Goal: Task Accomplishment & Management: Manage account settings

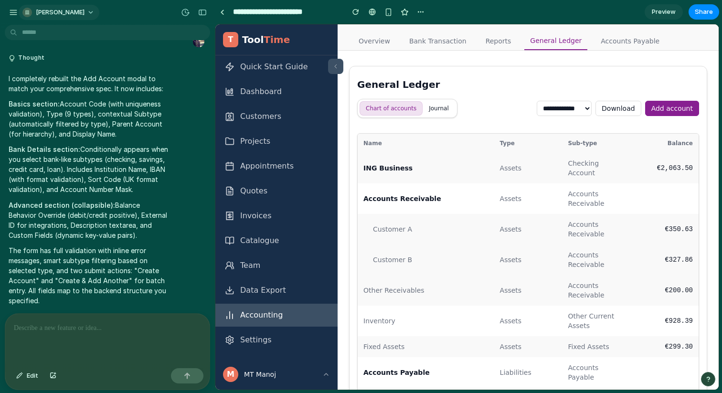
click at [54, 11] on span "[PERSON_NAME]" at bounding box center [60, 13] width 49 height 10
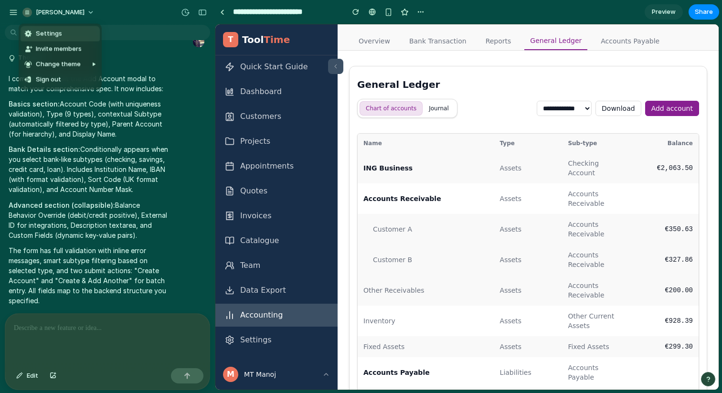
click at [11, 11] on div "Settings Invite members Change theme Sign out" at bounding box center [361, 196] width 722 height 393
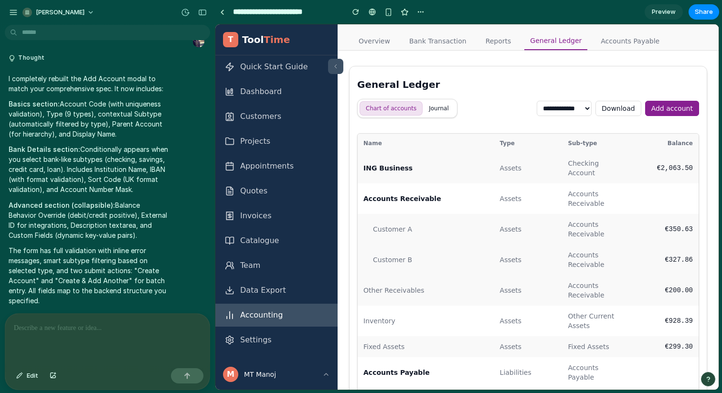
click at [11, 11] on div "button" at bounding box center [13, 12] width 9 height 9
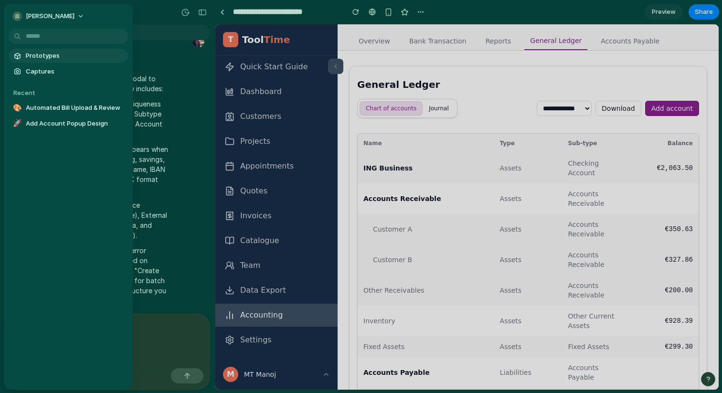
click at [32, 62] on link "Prototypes" at bounding box center [68, 56] width 119 height 14
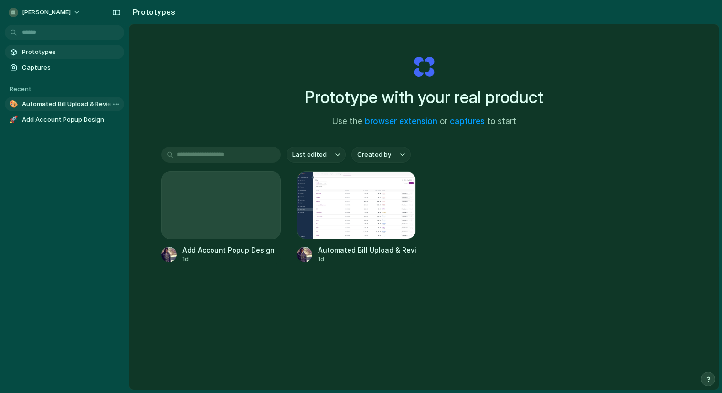
click at [44, 101] on span "Automated Bill Upload & Review" at bounding box center [71, 104] width 98 height 10
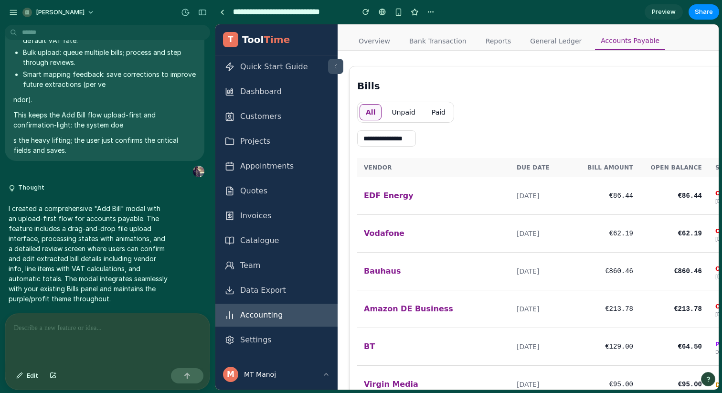
click at [397, 113] on button "Unpaid" at bounding box center [404, 112] width 36 height 16
click at [439, 113] on button "Paid" at bounding box center [439, 112] width 26 height 16
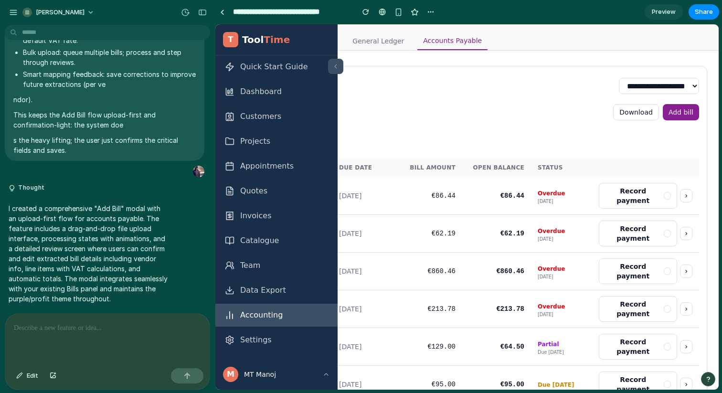
click at [665, 110] on button "Add bill" at bounding box center [681, 112] width 36 height 16
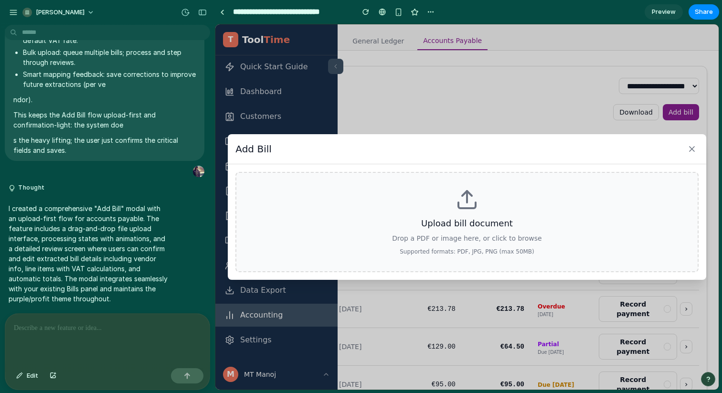
click at [459, 213] on div "Upload bill document Drop a PDF or image here, or click to browse Supported for…" at bounding box center [467, 222] width 463 height 100
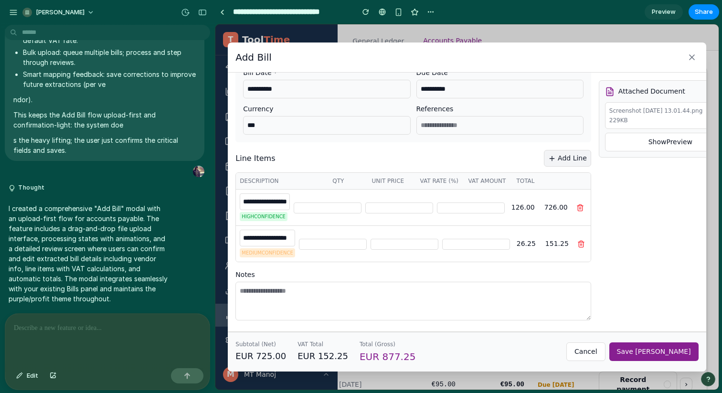
scroll to position [0, 0]
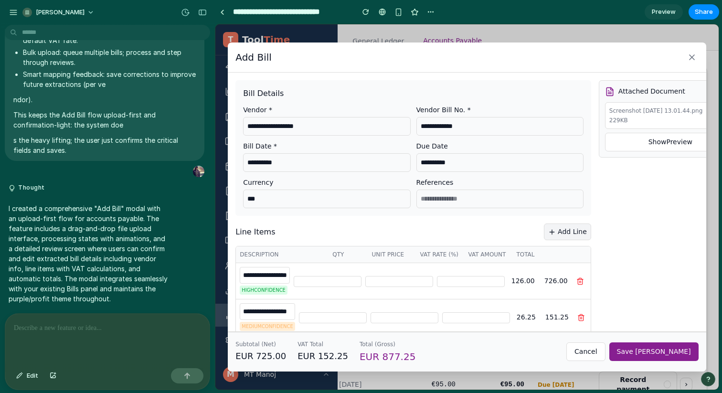
click at [680, 348] on span "Save Bill" at bounding box center [654, 352] width 74 height 8
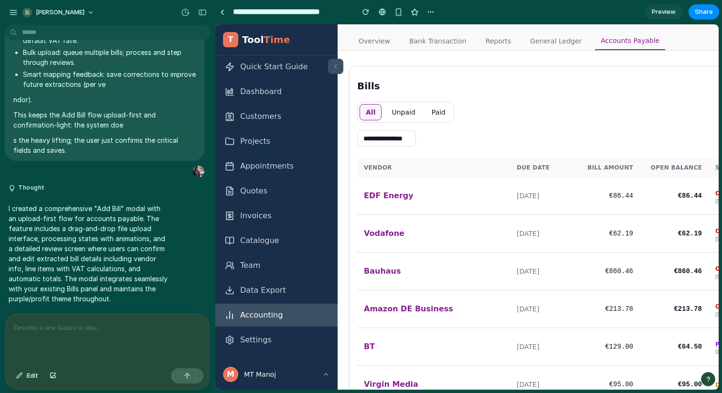
scroll to position [0, 178]
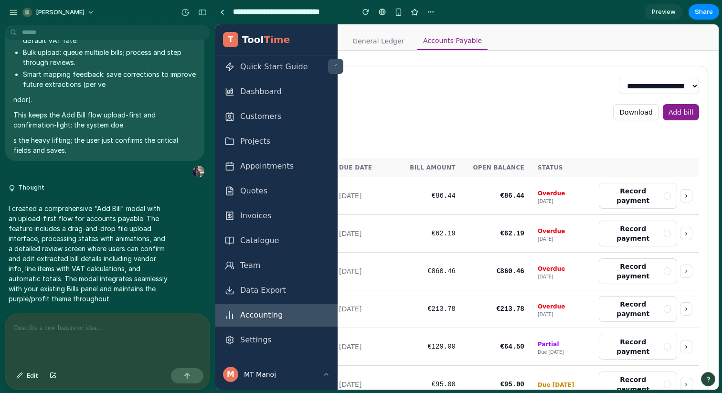
click at [691, 115] on button "Add bill" at bounding box center [681, 112] width 36 height 16
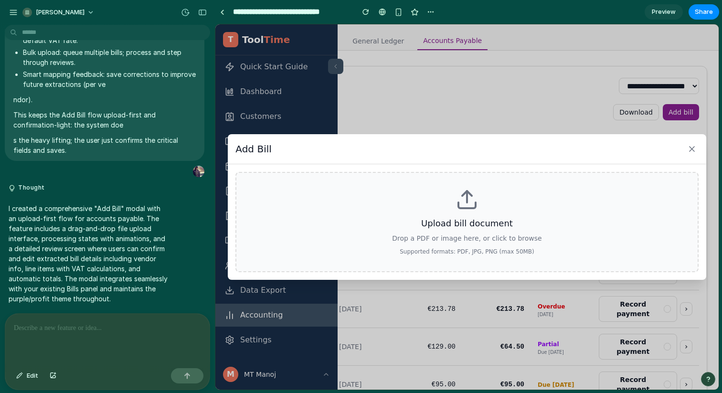
click at [466, 218] on h3 "Upload bill document" at bounding box center [467, 223] width 430 height 13
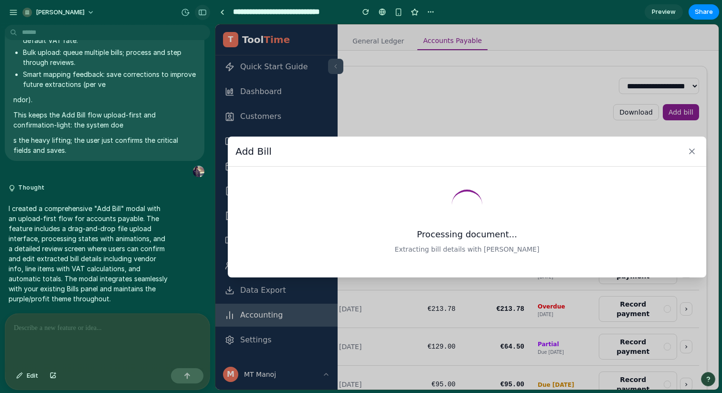
click at [202, 7] on button "button" at bounding box center [202, 12] width 15 height 15
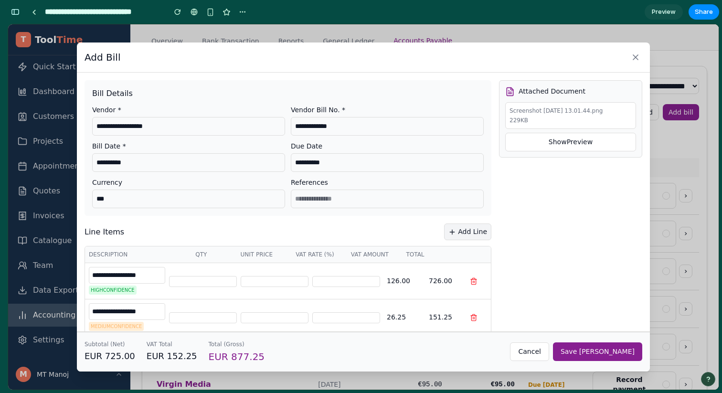
scroll to position [74, 0]
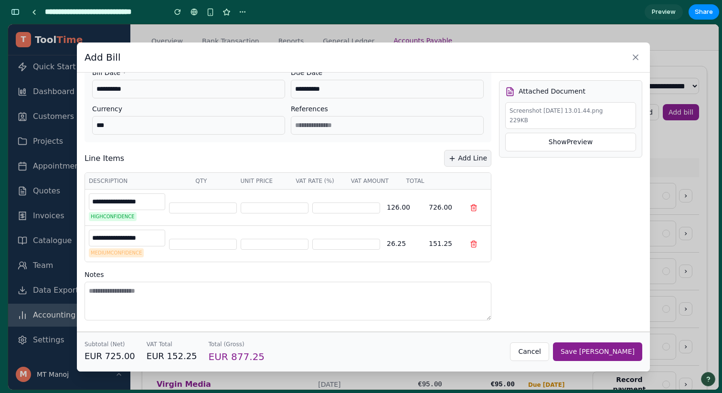
click at [629, 352] on span "Save Bill" at bounding box center [598, 352] width 74 height 8
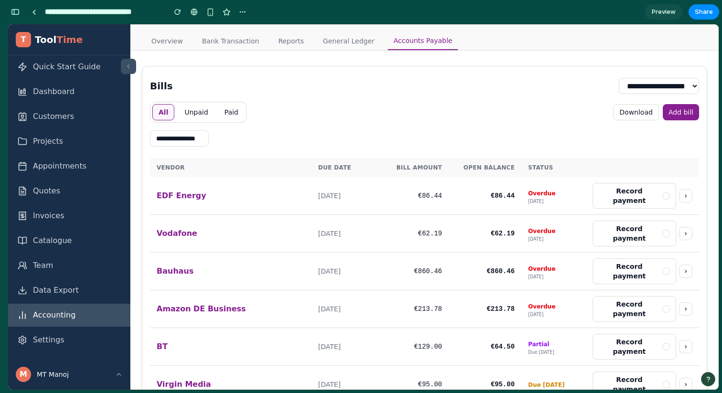
click at [676, 111] on button "Add bill" at bounding box center [681, 112] width 36 height 16
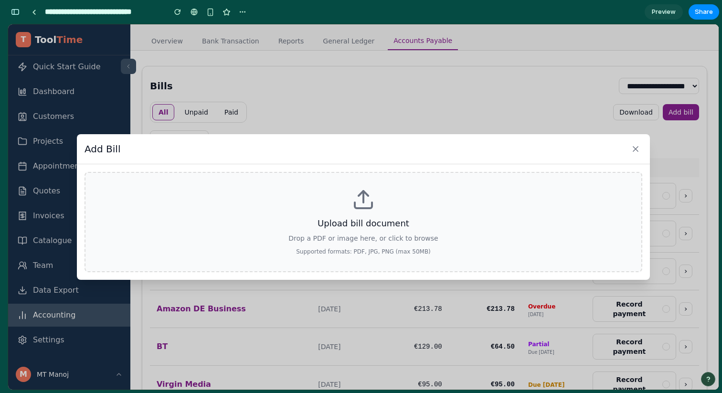
click at [382, 198] on div "Upload bill document Drop a PDF or image here, or click to browse Supported for…" at bounding box center [364, 222] width 558 height 100
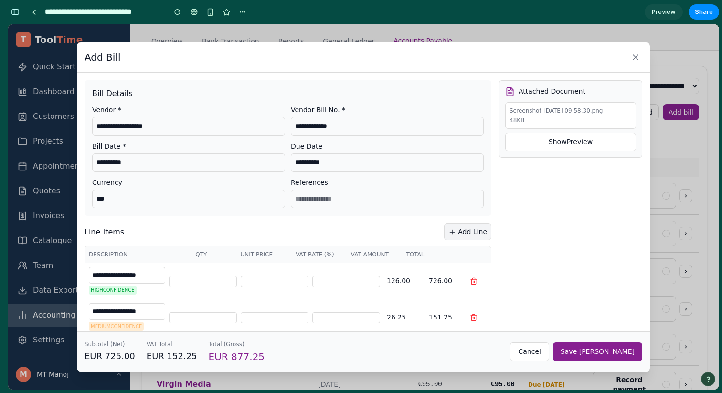
click at [616, 345] on button "Save Bill" at bounding box center [597, 352] width 89 height 19
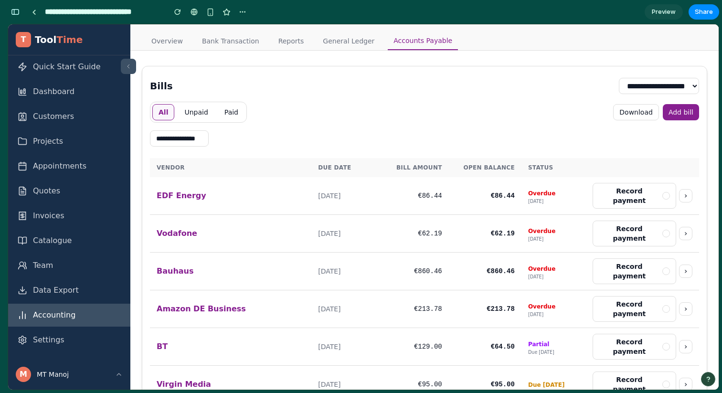
click at [343, 44] on link "General Ledger" at bounding box center [348, 41] width 63 height 19
click at [199, 120] on div "All Unpaid Paid" at bounding box center [198, 112] width 97 height 21
click at [193, 109] on button "Unpaid" at bounding box center [196, 112] width 36 height 16
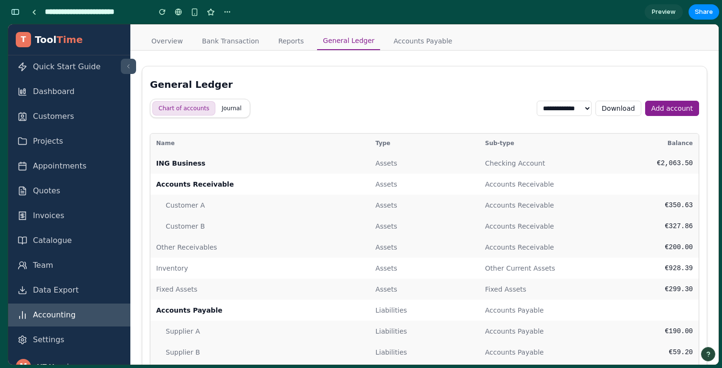
scroll to position [4685, 0]
click at [667, 110] on button "Add account" at bounding box center [672, 108] width 54 height 15
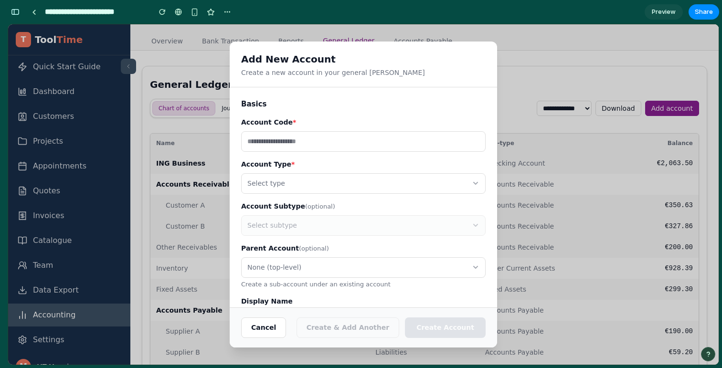
scroll to position [65, 0]
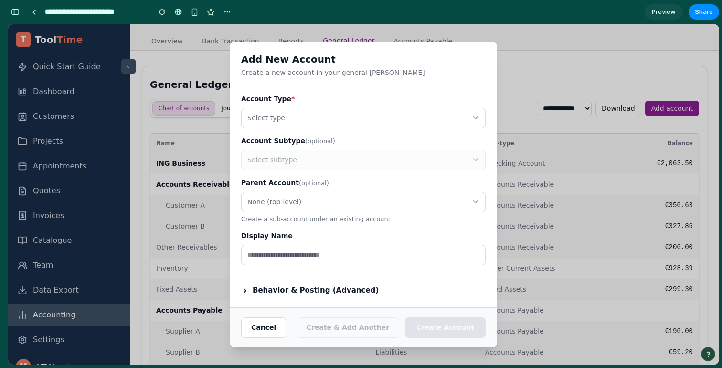
click at [271, 291] on button "Behavior & Posting (Advanced)" at bounding box center [310, 290] width 138 height 11
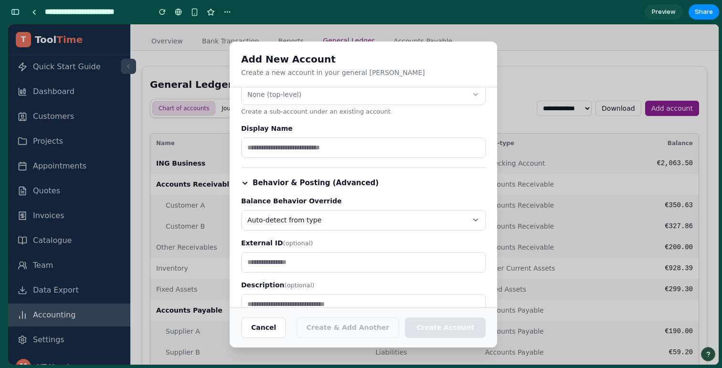
scroll to position [232, 0]
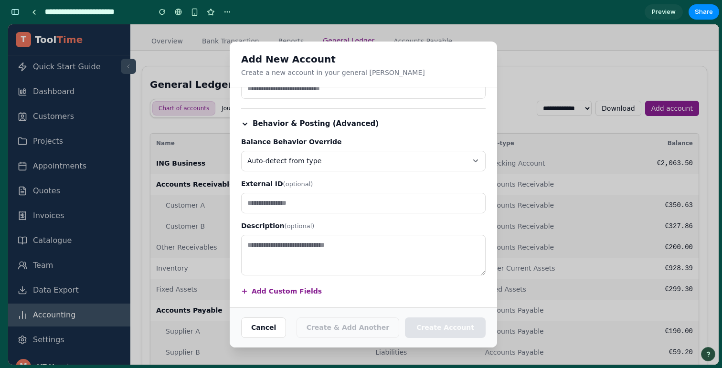
click at [291, 164] on span "Auto-detect from type" at bounding box center [284, 161] width 74 height 10
click at [260, 124] on div "Auto-detect from type Debit Positive Credit Positive" at bounding box center [363, 194] width 711 height 341
click at [248, 121] on button "Behavior & Posting (Advanced)" at bounding box center [310, 123] width 138 height 11
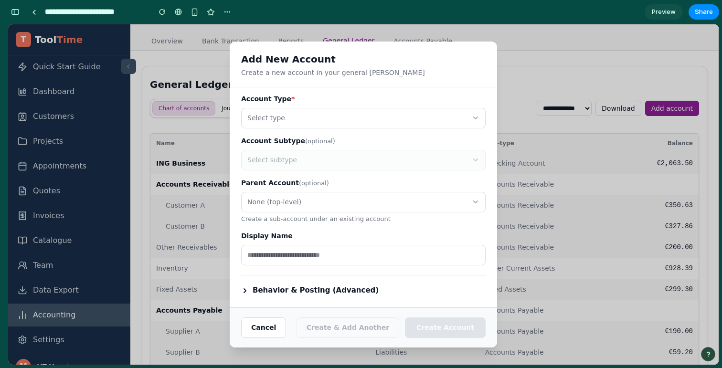
scroll to position [0, 0]
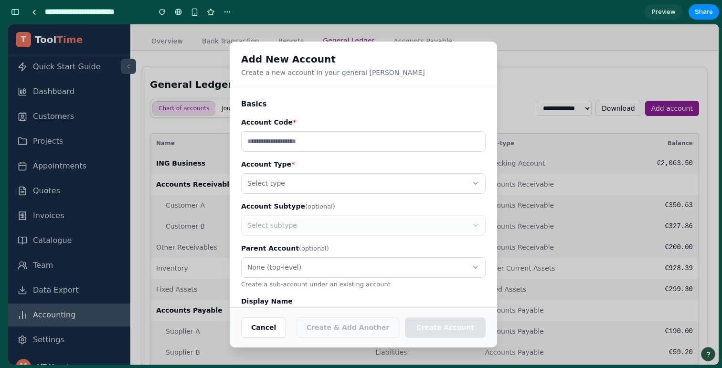
click at [281, 135] on input "text" at bounding box center [363, 141] width 245 height 21
click at [278, 111] on div "Basics Account Code * Account Type * Select type Account Subtype (optional) Sel…" at bounding box center [363, 215] width 245 height 232
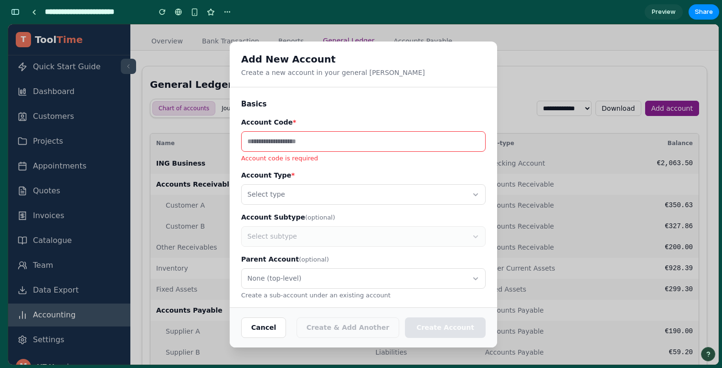
click at [278, 122] on label "Account Code *" at bounding box center [363, 123] width 245 height 10
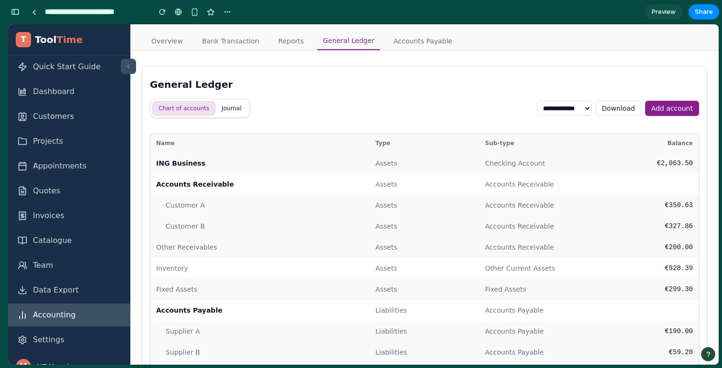
click at [540, 113] on select "**********" at bounding box center [564, 108] width 55 height 15
select select "**********"
click at [537, 101] on select "**********" at bounding box center [564, 108] width 55 height 15
click at [537, 83] on div "General Ledger" at bounding box center [424, 84] width 549 height 13
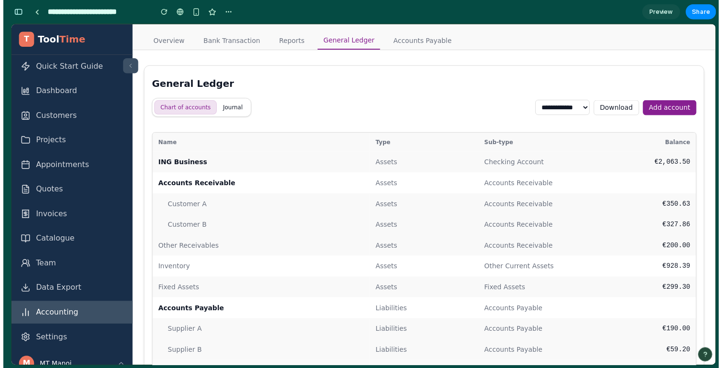
scroll to position [4685, 0]
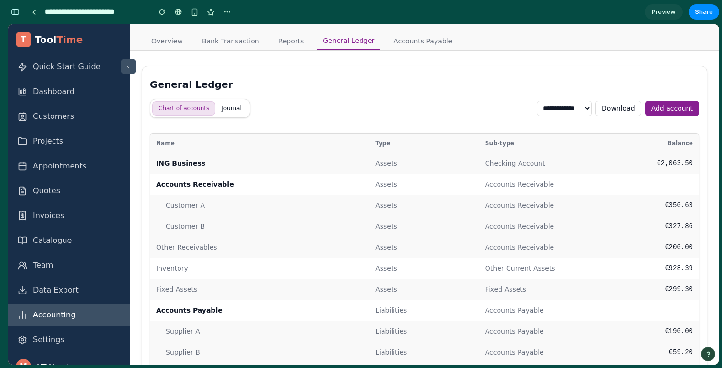
click at [662, 108] on button "Add account" at bounding box center [672, 108] width 54 height 15
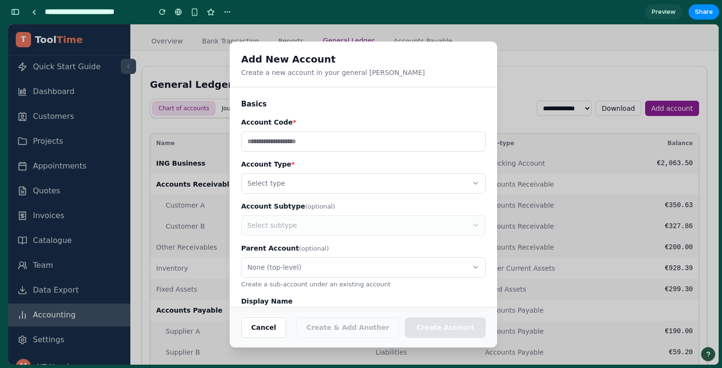
scroll to position [65, 0]
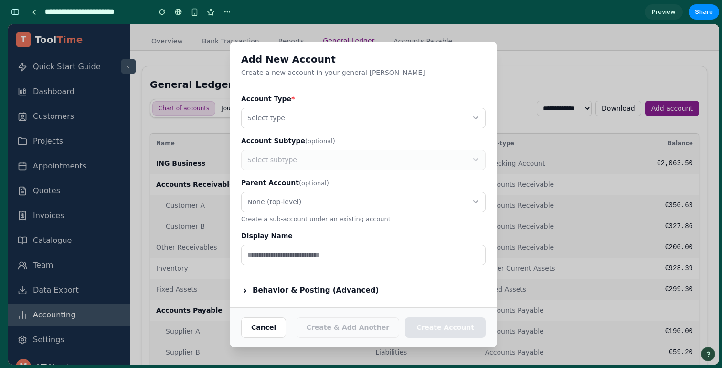
click at [313, 290] on button "Behavior & Posting (Advanced)" at bounding box center [310, 290] width 138 height 11
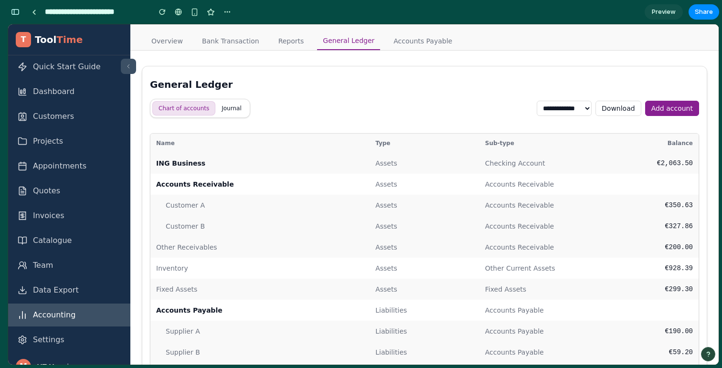
click at [282, 43] on link "Reports" at bounding box center [291, 41] width 37 height 19
click at [412, 43] on link "Accounts Payable" at bounding box center [423, 41] width 70 height 19
click at [18, 8] on button "button" at bounding box center [15, 11] width 15 height 15
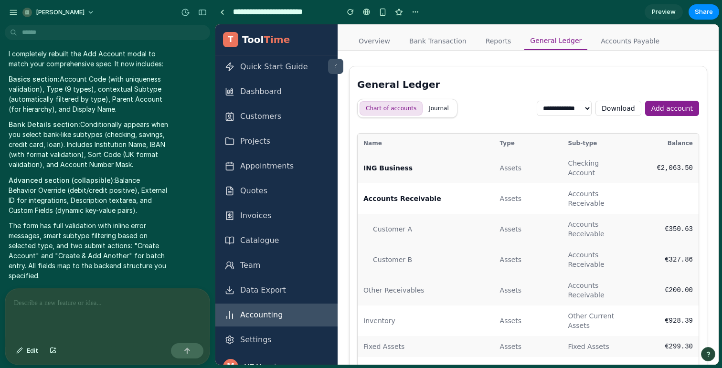
scroll to position [0, 0]
click at [13, 16] on div "button" at bounding box center [13, 12] width 9 height 9
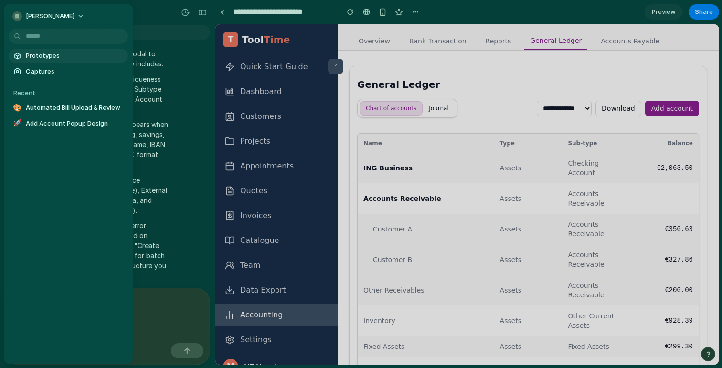
click at [31, 54] on span "Prototypes" at bounding box center [75, 56] width 98 height 10
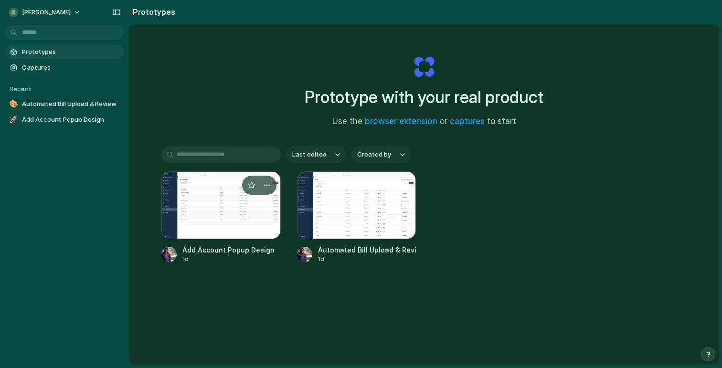
click at [189, 233] on div at bounding box center [220, 206] width 119 height 68
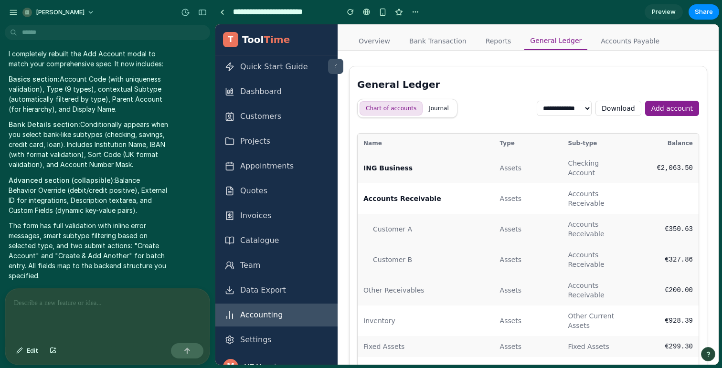
click at [11, 20] on div "[PERSON_NAME]" at bounding box center [107, 11] width 215 height 23
click at [225, 14] on link at bounding box center [222, 12] width 14 height 14
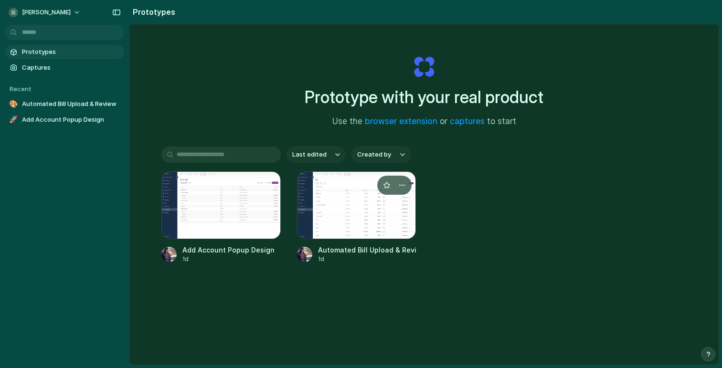
click at [354, 219] on div at bounding box center [356, 206] width 119 height 68
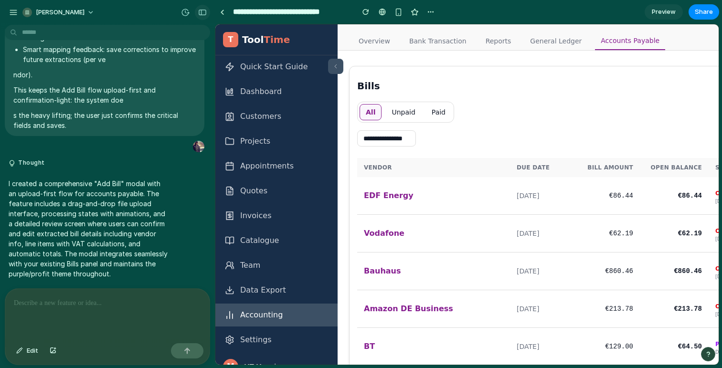
click at [203, 10] on div "button" at bounding box center [202, 12] width 9 height 7
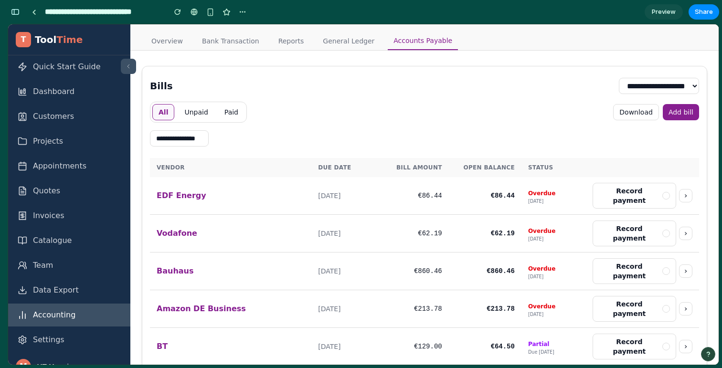
scroll to position [3549, 0]
click at [676, 117] on button "Add bill" at bounding box center [681, 112] width 36 height 16
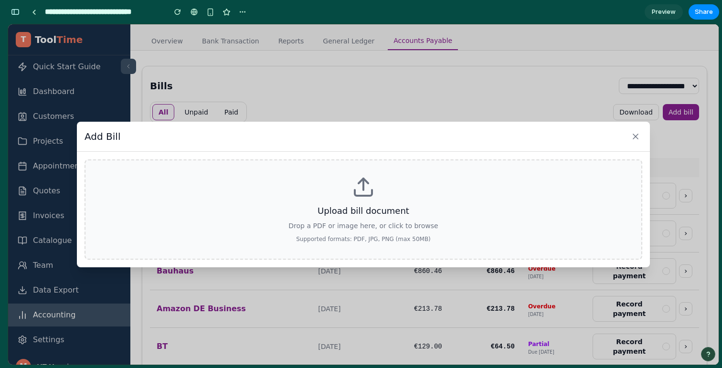
drag, startPoint x: 676, startPoint y: 117, endPoint x: 453, endPoint y: 175, distance: 230.0
click at [453, 175] on div "Add Bill Upload bill document Drop a PDF or image here, or click to browse Supp…" at bounding box center [363, 194] width 711 height 341
click at [453, 175] on div "Upload bill document Drop a PDF or image here, or click to browse Supported for…" at bounding box center [364, 210] width 558 height 100
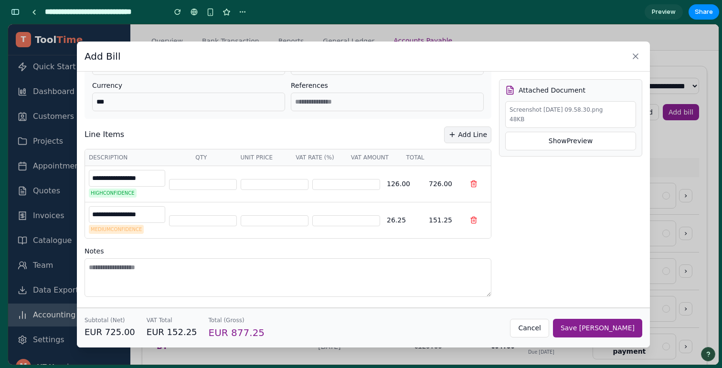
scroll to position [0, 0]
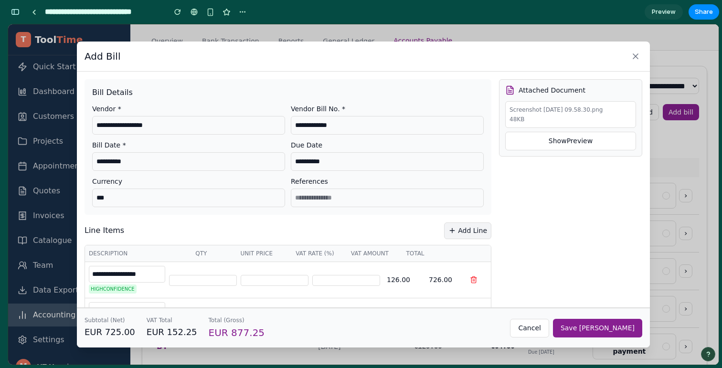
click at [629, 331] on span "Save Bill" at bounding box center [598, 328] width 74 height 8
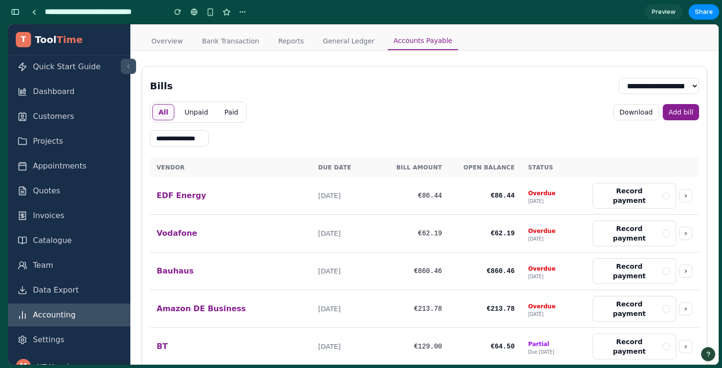
click at [692, 109] on button "Add bill" at bounding box center [681, 112] width 36 height 16
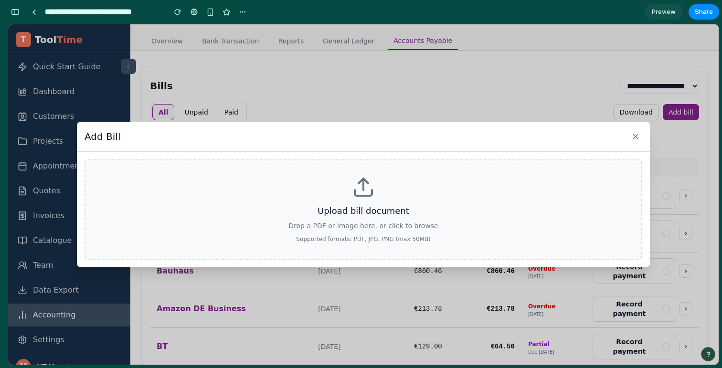
click at [394, 206] on h3 "Upload bill document" at bounding box center [364, 210] width 526 height 13
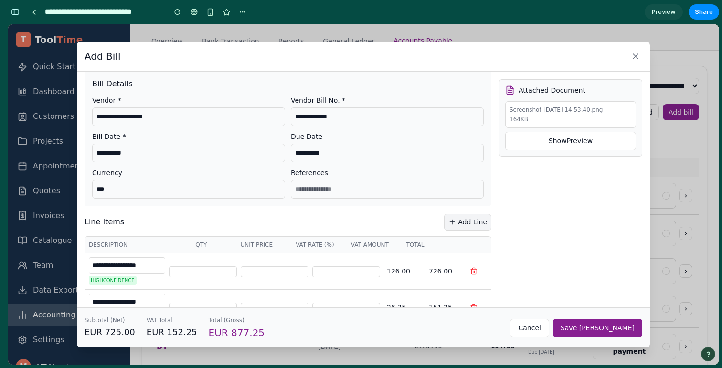
scroll to position [96, 0]
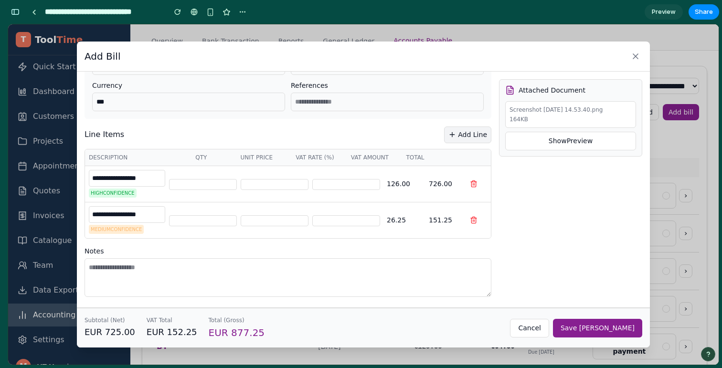
click at [620, 331] on span "Save Bill" at bounding box center [598, 328] width 74 height 8
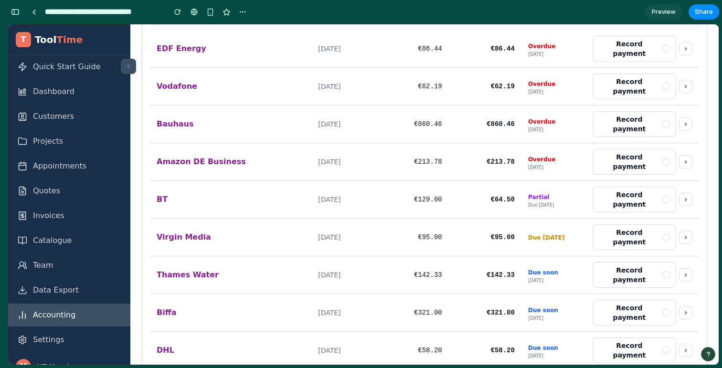
scroll to position [146, 0]
click at [687, 156] on button "›" at bounding box center [685, 162] width 13 height 13
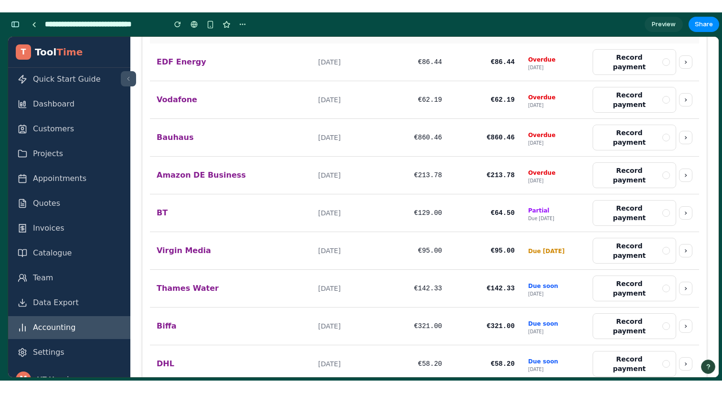
scroll to position [0, 0]
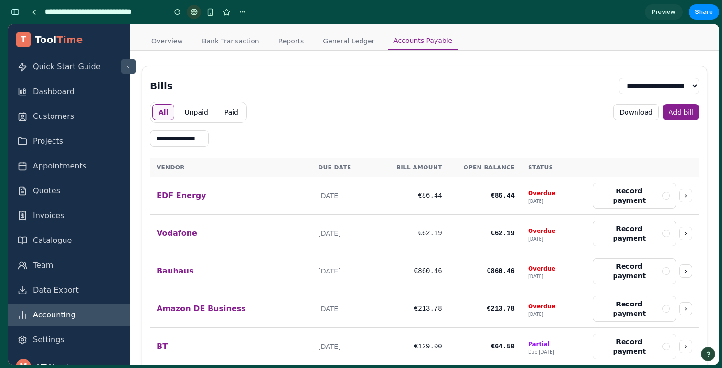
click at [193, 11] on div at bounding box center [194, 12] width 7 height 8
click at [146, 43] on link "Overview" at bounding box center [167, 41] width 43 height 19
click at [152, 41] on link "Overview" at bounding box center [167, 41] width 43 height 19
click at [170, 43] on link "Overview" at bounding box center [167, 41] width 43 height 19
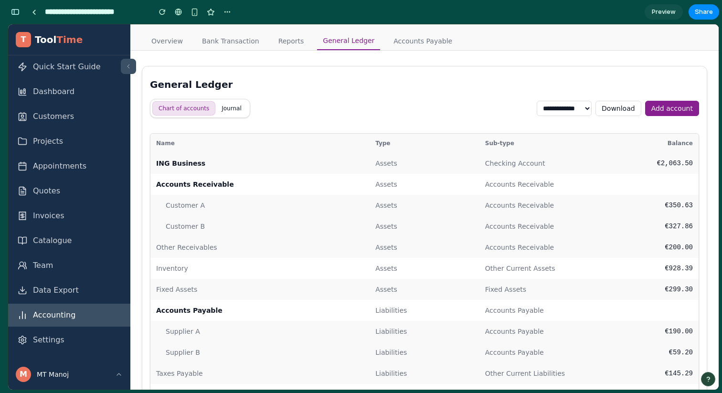
scroll to position [4660, 0]
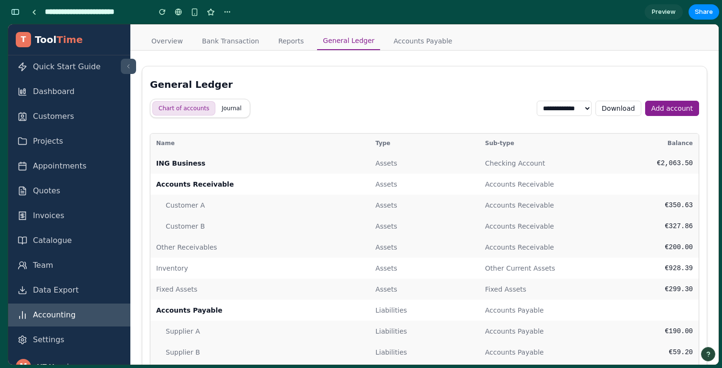
click at [585, 106] on select "**********" at bounding box center [564, 108] width 55 height 15
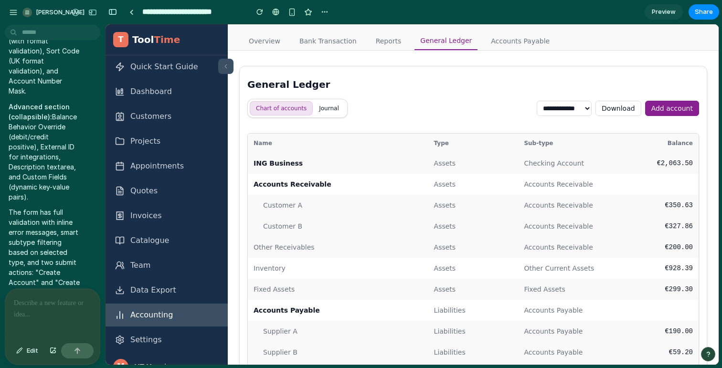
scroll to position [0, 0]
click at [676, 107] on button "Add account" at bounding box center [672, 108] width 54 height 15
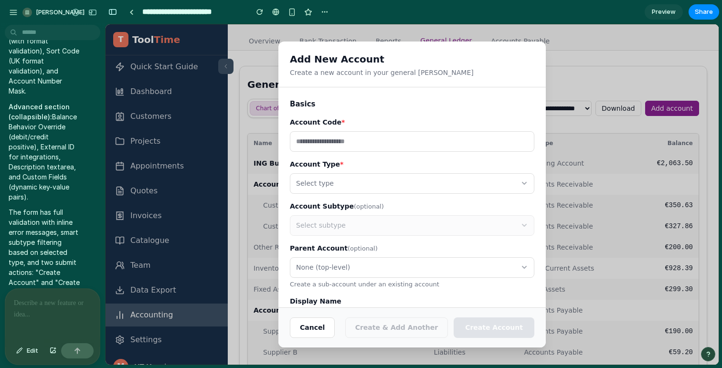
click at [424, 135] on input "text" at bounding box center [412, 141] width 245 height 21
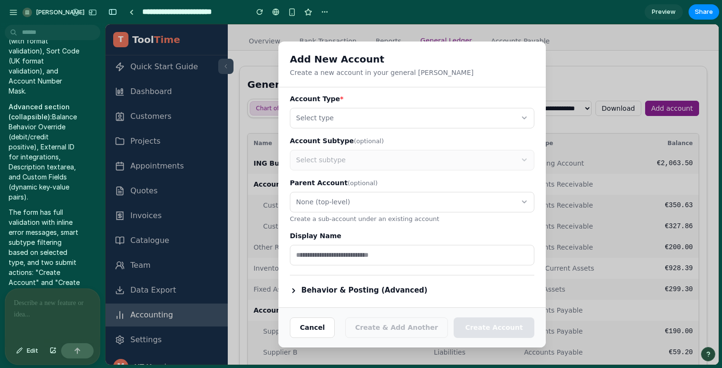
click at [343, 252] on input "text" at bounding box center [412, 255] width 245 height 21
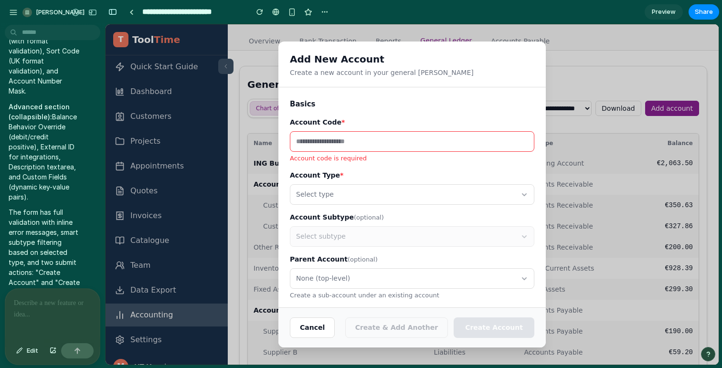
click at [465, 154] on p "Account code is required" at bounding box center [412, 159] width 245 height 10
click at [465, 121] on label "Account Code *" at bounding box center [412, 123] width 245 height 10
click at [465, 129] on div "Account Code * Account code is required" at bounding box center [412, 141] width 245 height 46
click at [465, 139] on input "text" at bounding box center [412, 141] width 245 height 21
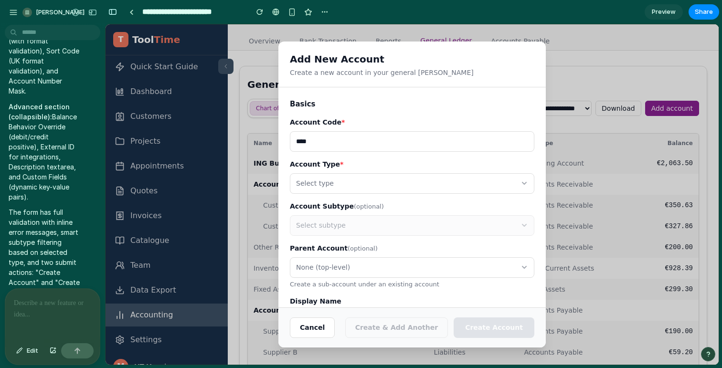
type input "****"
click at [460, 180] on button "Select type" at bounding box center [412, 183] width 245 height 21
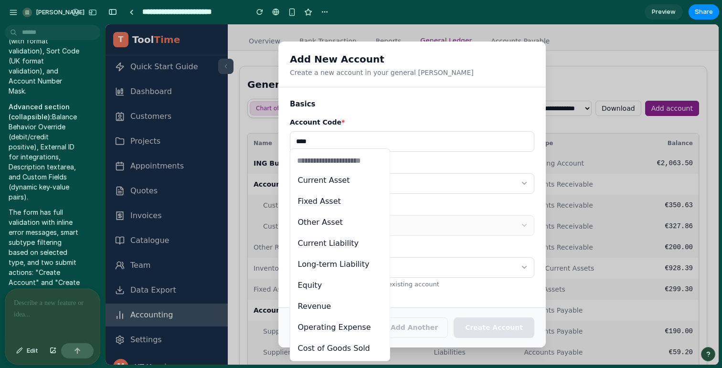
click at [365, 248] on li "Current Liability" at bounding box center [340, 244] width 92 height 16
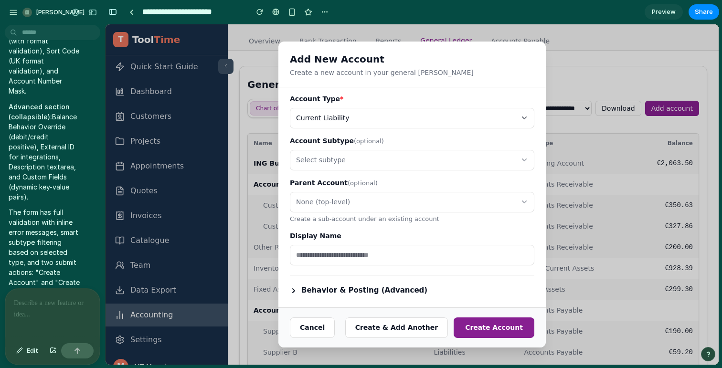
click at [377, 289] on button "Behavior & Posting (Advanced)" at bounding box center [359, 290] width 138 height 11
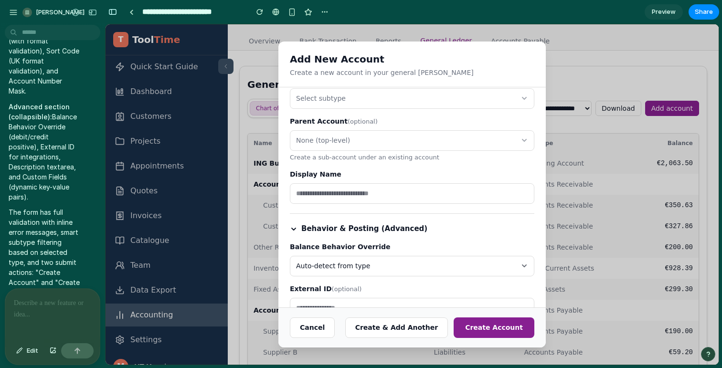
scroll to position [140, 0]
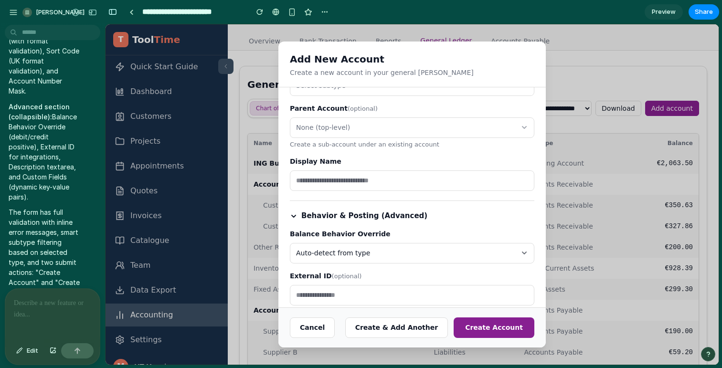
click at [377, 261] on button "Auto-detect from type" at bounding box center [412, 253] width 245 height 21
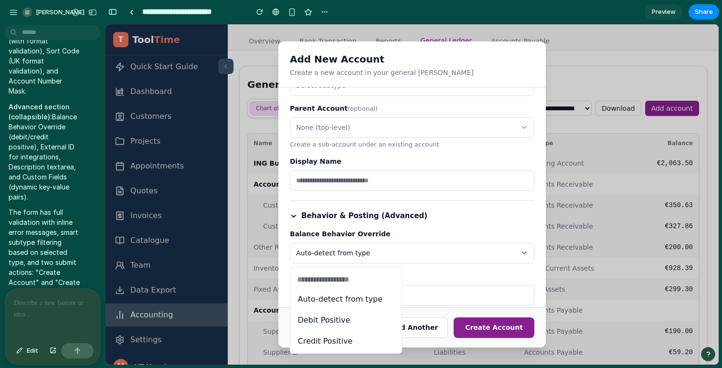
click at [359, 330] on ul "Auto-detect from type Debit Positive Credit Positive" at bounding box center [346, 320] width 108 height 63
click at [357, 321] on li "Debit Positive" at bounding box center [346, 320] width 104 height 16
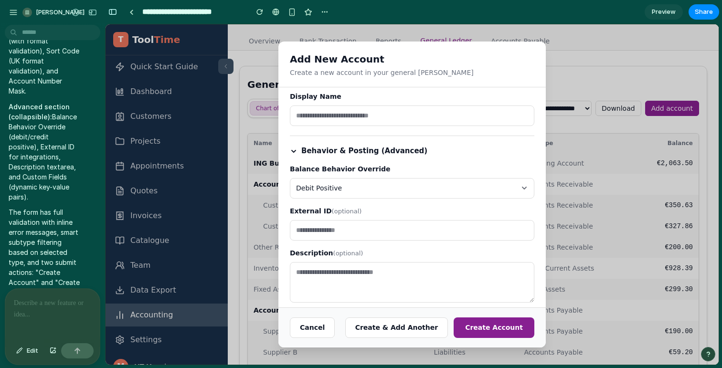
scroll to position [206, 0]
click at [377, 281] on textarea at bounding box center [412, 281] width 245 height 41
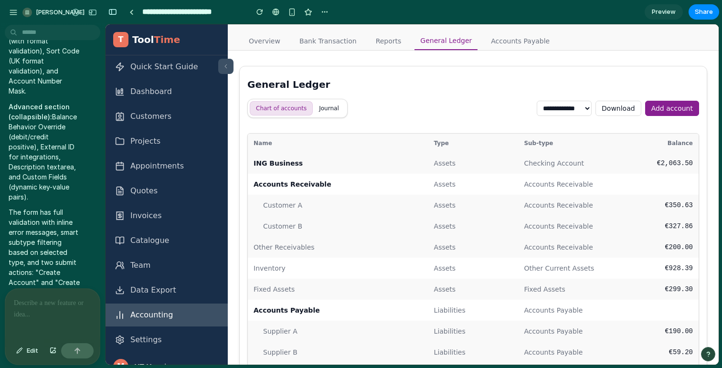
click at [677, 113] on button "Add account" at bounding box center [672, 108] width 54 height 15
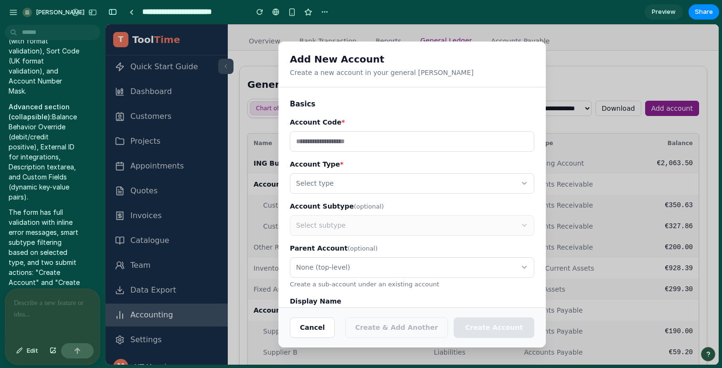
click at [397, 143] on input "text" at bounding box center [412, 141] width 245 height 21
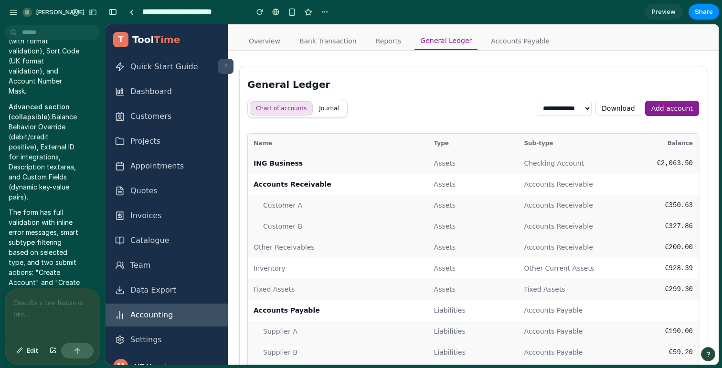
click at [680, 106] on button "Add account" at bounding box center [672, 108] width 54 height 15
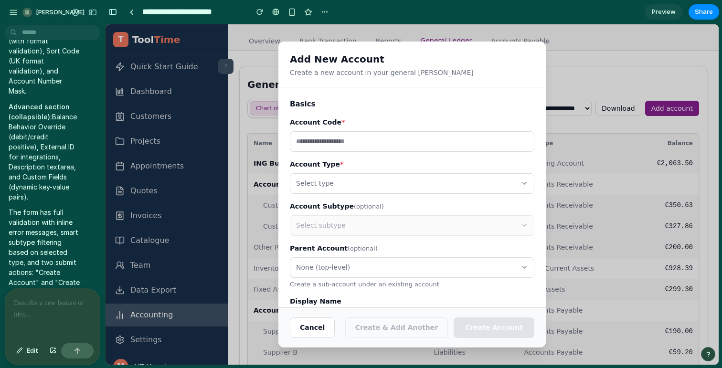
click at [410, 139] on input "text" at bounding box center [412, 141] width 245 height 21
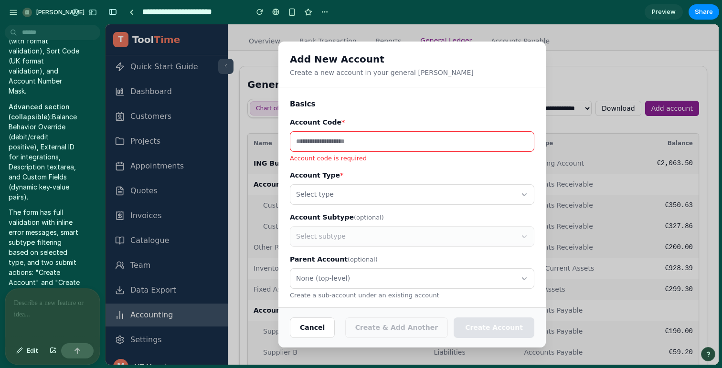
click at [433, 183] on div "Account Type * Select type" at bounding box center [412, 188] width 245 height 34
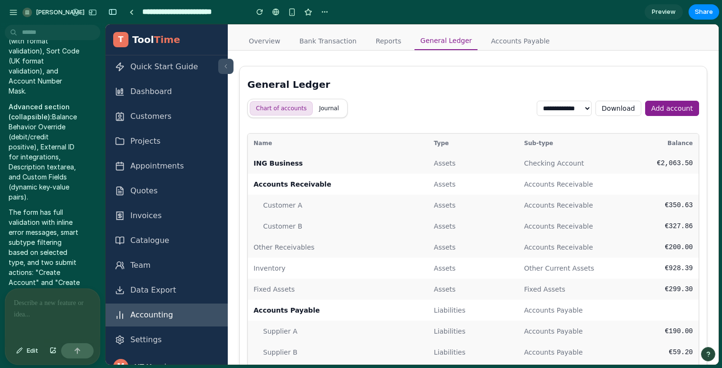
click at [229, 62] on button at bounding box center [225, 66] width 15 height 15
click at [333, 112] on button "Journal" at bounding box center [329, 108] width 32 height 14
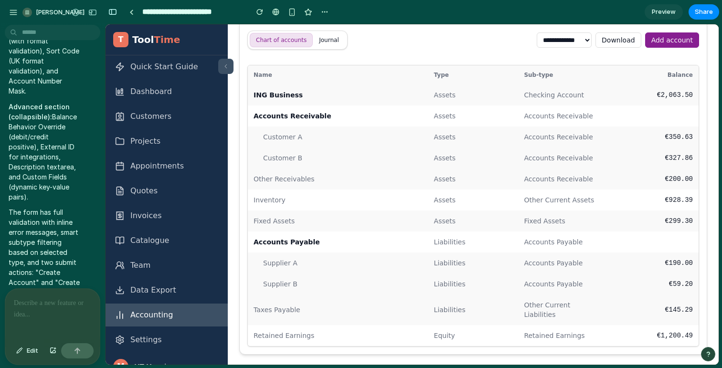
scroll to position [0, 0]
